Goal: Task Accomplishment & Management: Use online tool/utility

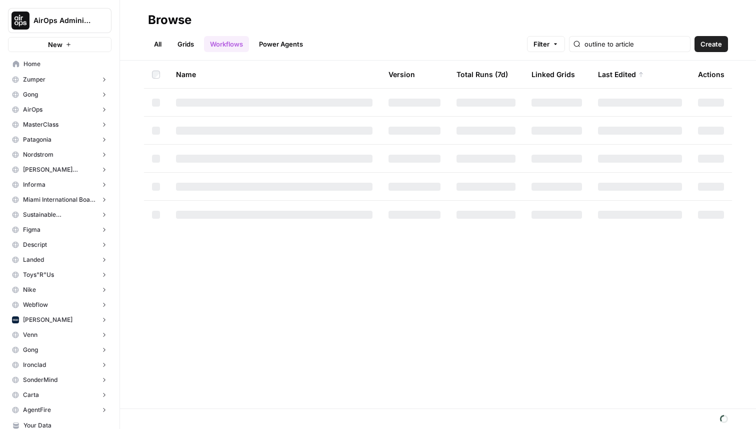
click at [181, 47] on link "Grids" at bounding box center [186, 44] width 29 height 16
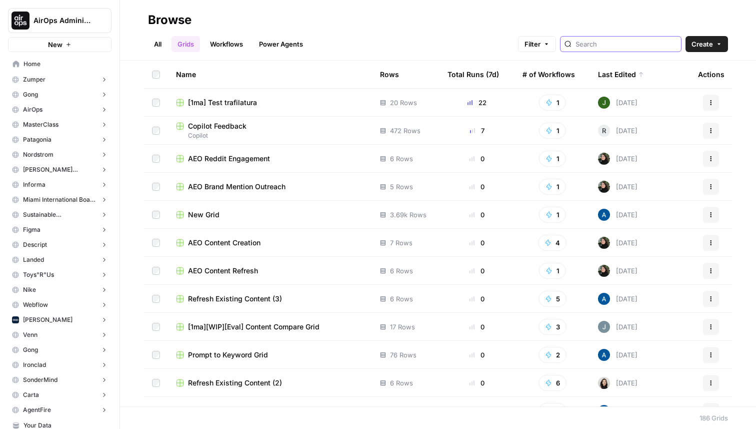
click at [617, 44] on input "search" at bounding box center [627, 44] width 102 height 10
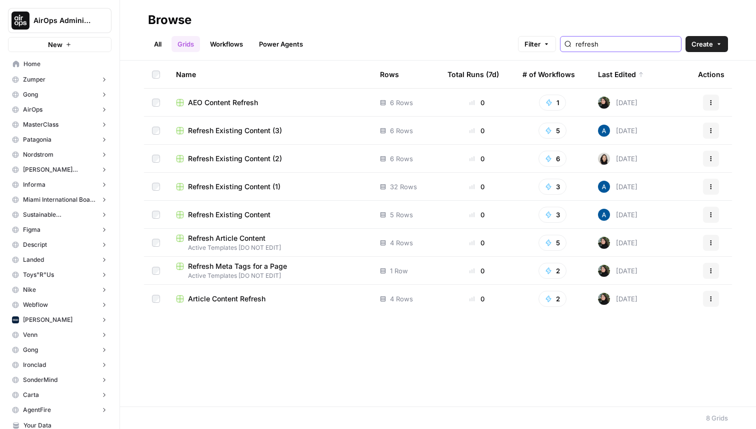
type input "refresh"
click at [211, 99] on span "AEO Content Refresh" at bounding box center [223, 103] width 70 height 10
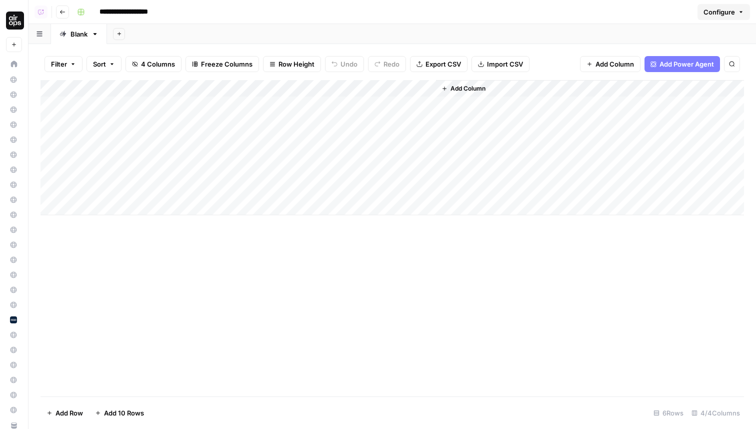
click at [466, 85] on span "Add Column" at bounding box center [468, 88] width 35 height 9
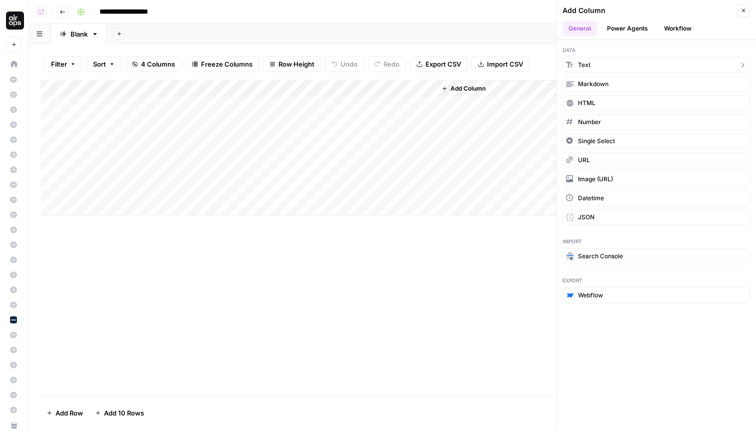
click at [601, 62] on button "Text" at bounding box center [657, 65] width 188 height 16
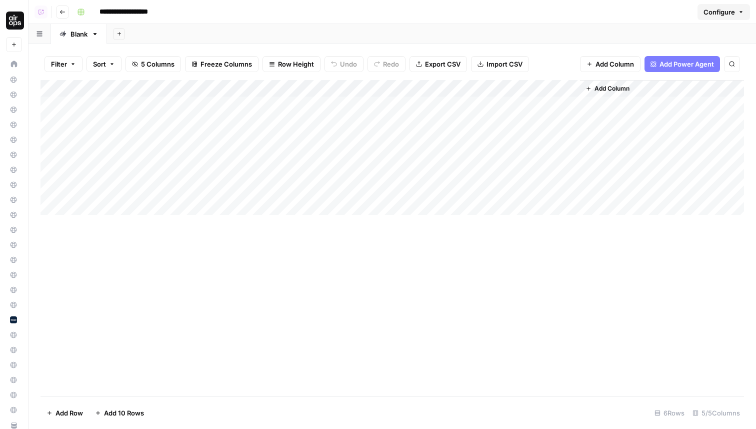
click at [480, 84] on div "Add Column" at bounding box center [393, 147] width 704 height 135
click at [464, 110] on input "New Column" at bounding box center [496, 113] width 102 height 10
type input "Folder"
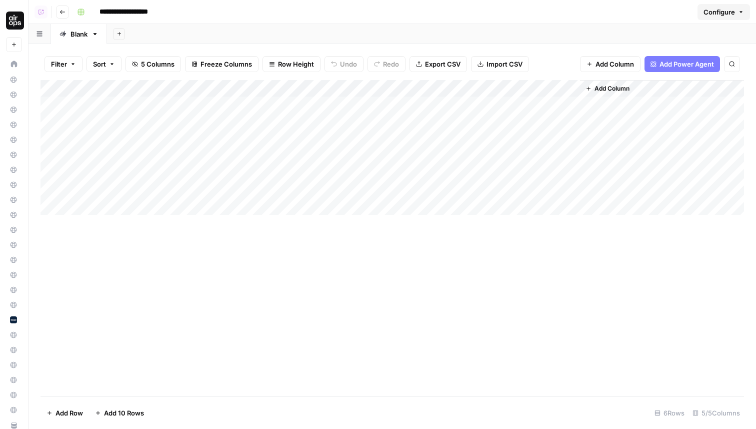
drag, startPoint x: 498, startPoint y: 86, endPoint x: 144, endPoint y: 96, distance: 354.3
click at [144, 96] on div "Add Column" at bounding box center [393, 147] width 704 height 135
drag, startPoint x: 221, startPoint y: 86, endPoint x: 148, endPoint y: 87, distance: 73.0
click at [148, 87] on div "Add Column" at bounding box center [393, 147] width 704 height 135
click at [164, 281] on div "Add Column" at bounding box center [393, 238] width 704 height 316
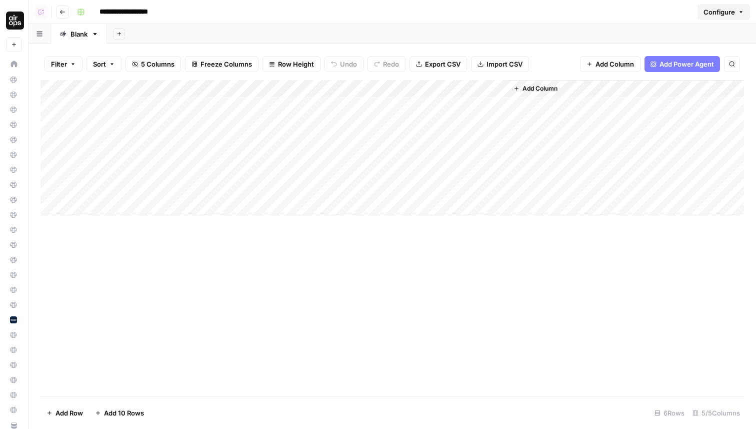
click at [188, 270] on div "Add Column" at bounding box center [393, 238] width 704 height 316
click at [110, 122] on div "Add Column" at bounding box center [393, 147] width 704 height 135
click at [115, 110] on div "Add Column" at bounding box center [393, 147] width 704 height 135
drag, startPoint x: 115, startPoint y: 110, endPoint x: 113, endPoint y: 169, distance: 59.1
click at [113, 169] on div "Add Column" at bounding box center [393, 147] width 704 height 135
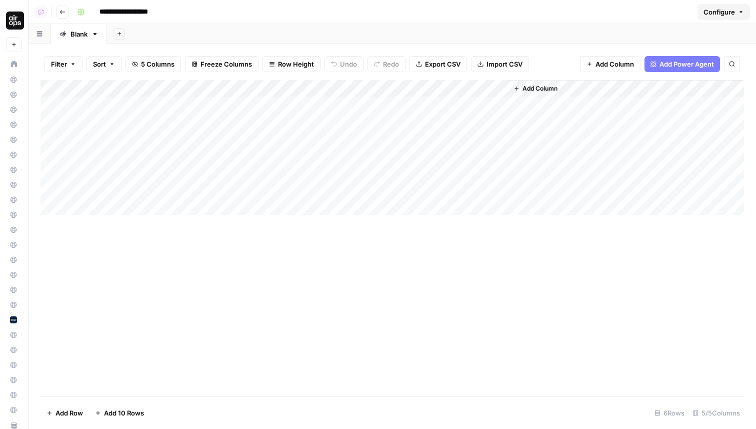
click at [322, 278] on div "Add Column" at bounding box center [393, 238] width 704 height 316
click at [481, 294] on div "Add Column" at bounding box center [393, 238] width 704 height 316
click at [440, 253] on div "Add Column" at bounding box center [393, 238] width 704 height 316
click at [453, 306] on div "Add Column" at bounding box center [393, 238] width 704 height 316
click at [597, 161] on div "Add Column" at bounding box center [626, 147] width 236 height 135
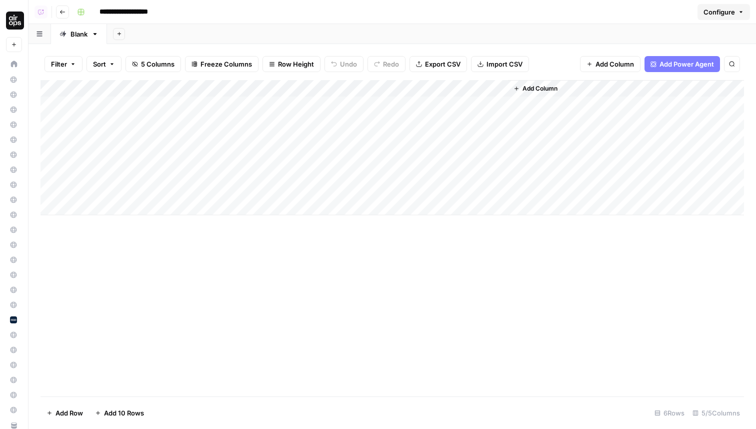
click at [634, 31] on div "Add Sheet" at bounding box center [431, 34] width 649 height 20
click at [733, 10] on span "Configure" at bounding box center [720, 12] width 32 height 10
click at [618, 262] on div "Add Column" at bounding box center [393, 238] width 704 height 316
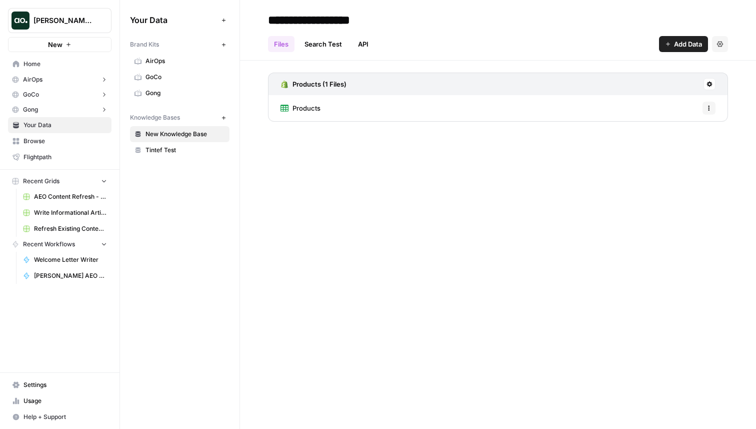
click at [49, 22] on span "Justina testing" at bounding box center [64, 21] width 61 height 10
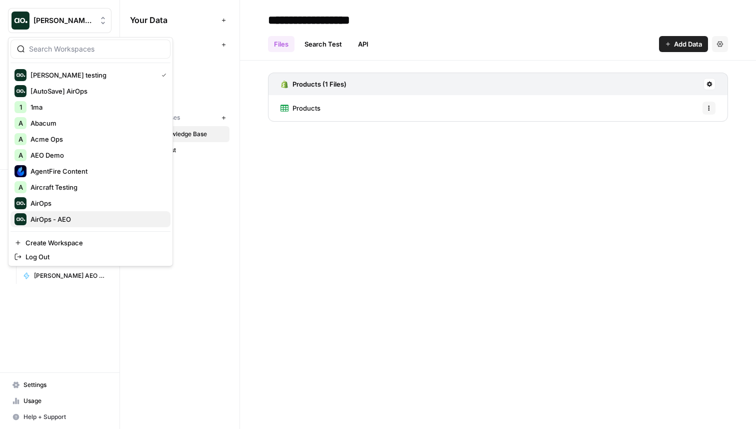
click at [63, 225] on div "AirOps - AEO" at bounding box center [91, 219] width 152 height 12
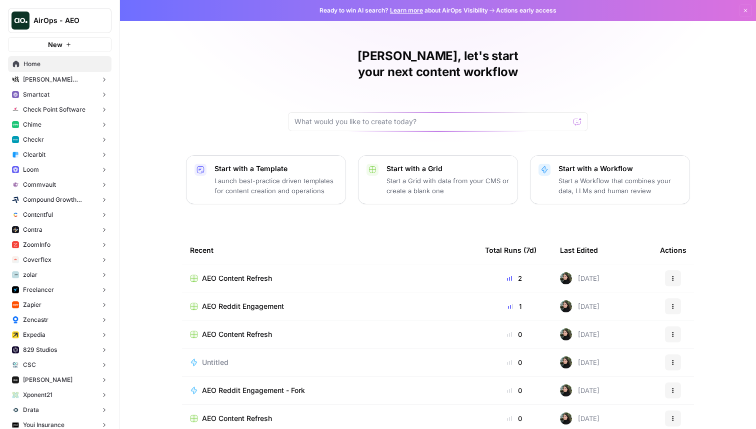
click at [62, 136] on button "Checkr" at bounding box center [60, 139] width 104 height 15
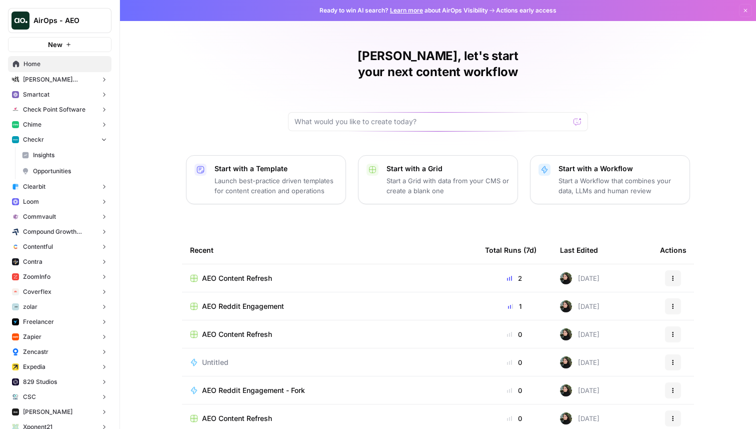
click at [55, 166] on link "Opportunities" at bounding box center [65, 171] width 94 height 16
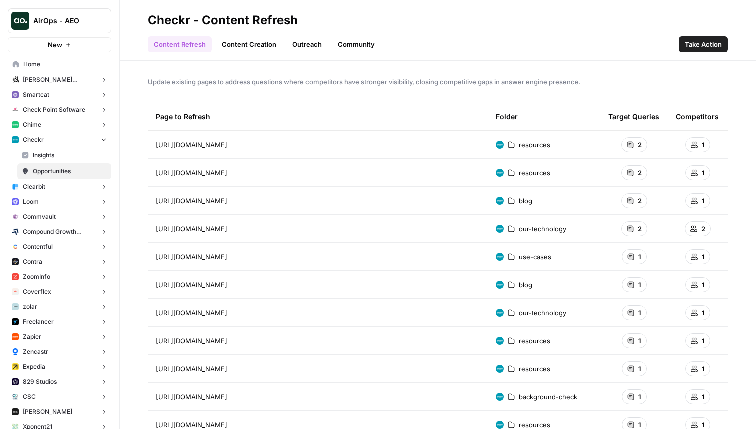
click at [711, 44] on span "Take Action" at bounding box center [703, 44] width 37 height 10
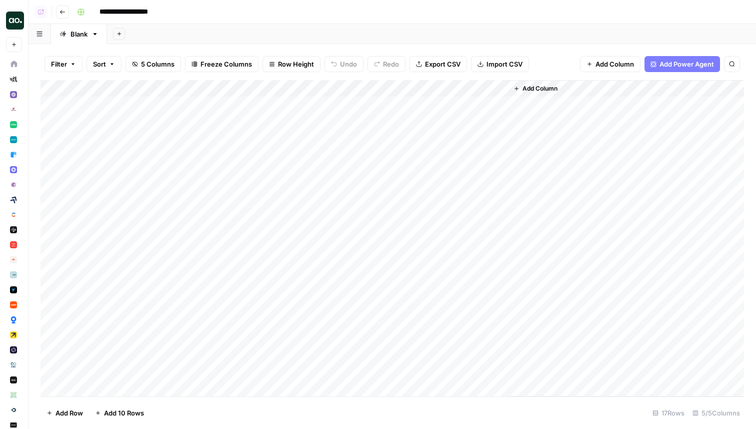
scroll to position [6, 0]
drag, startPoint x: 238, startPoint y: 91, endPoint x: 408, endPoint y: 91, distance: 169.6
click at [408, 91] on div "Add Column" at bounding box center [393, 238] width 704 height 316
